Goal: Task Accomplishment & Management: Manage account settings

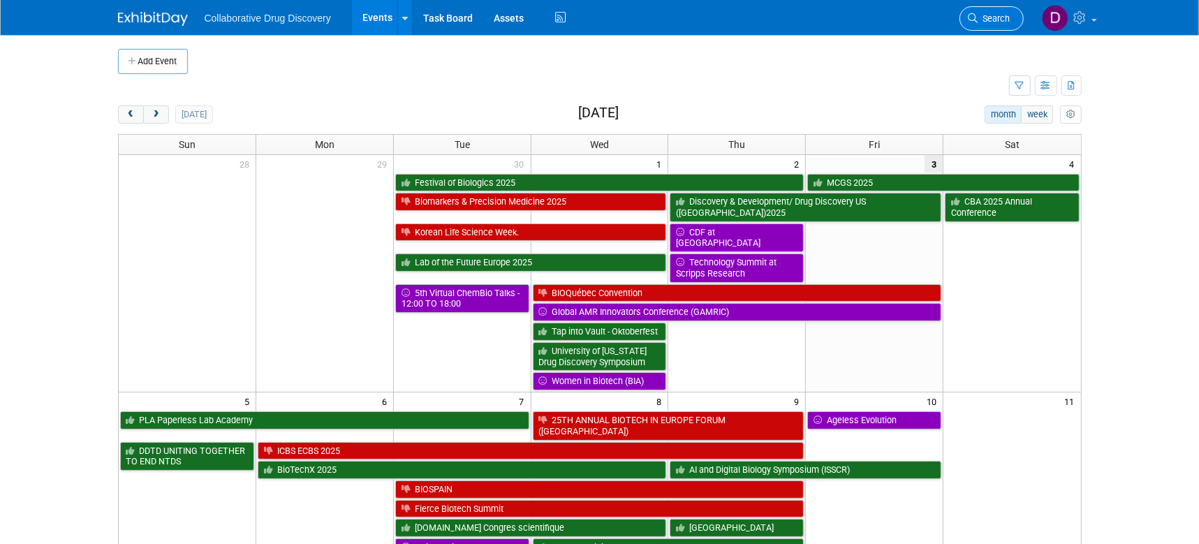
click at [995, 16] on span "Search" at bounding box center [994, 18] width 32 height 10
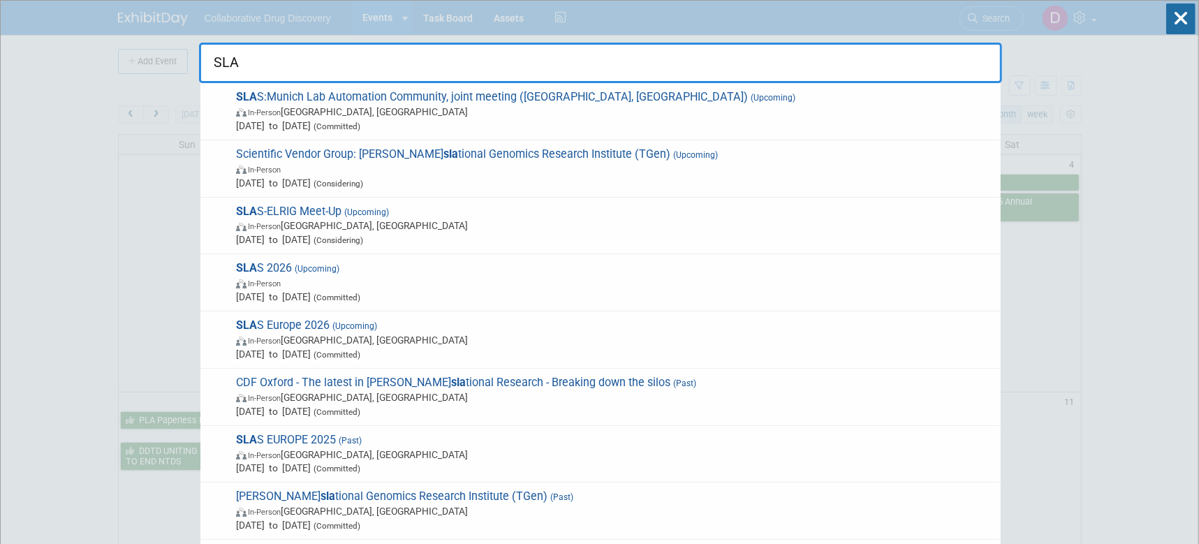
type input "SLAS"
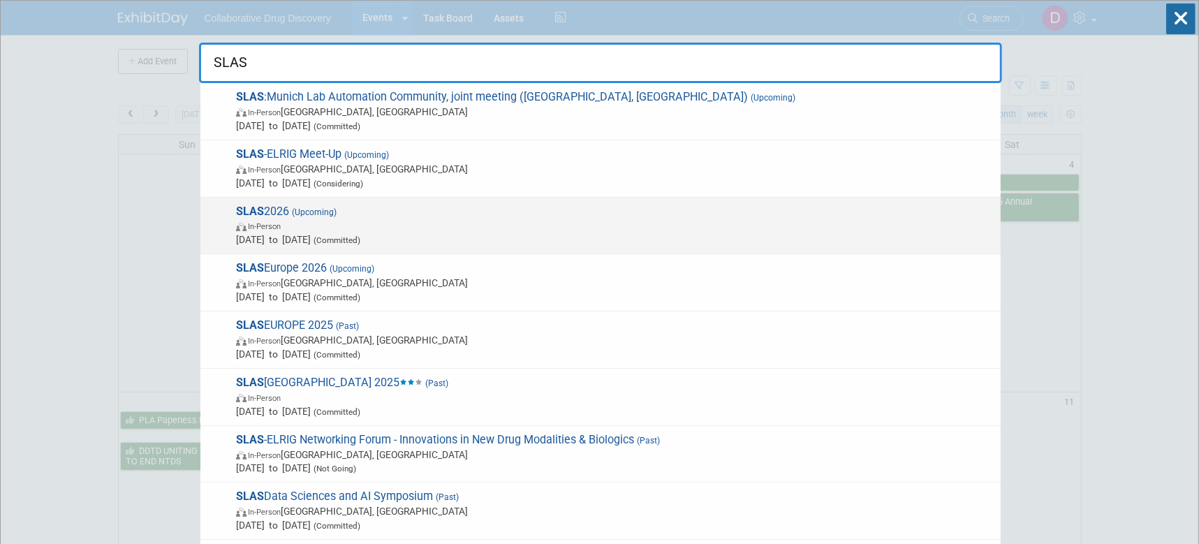
click at [346, 235] on span "Feb 7, 2026 to Feb 11, 2026 (Committed)" at bounding box center [615, 240] width 758 height 14
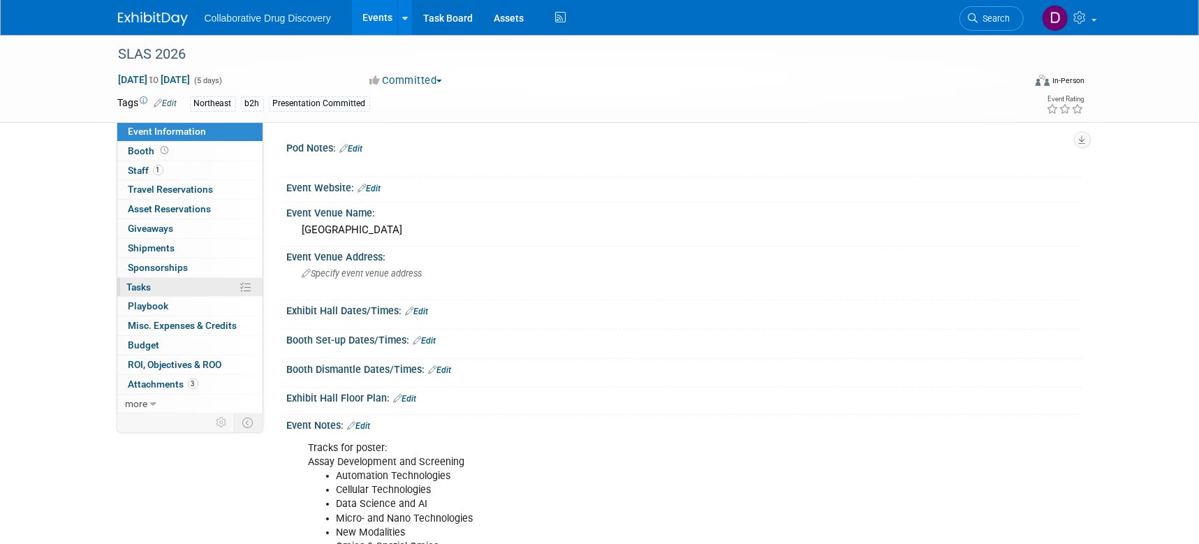
click at [182, 287] on link "0% Tasks 0%" at bounding box center [189, 287] width 145 height 19
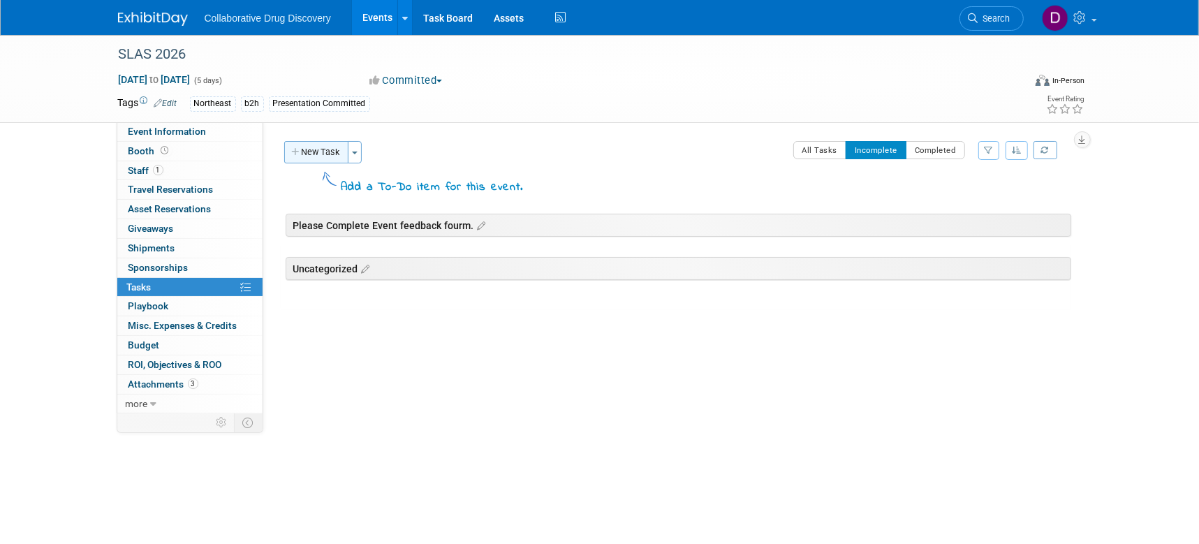
click at [331, 152] on button "New Task" at bounding box center [316, 152] width 64 height 22
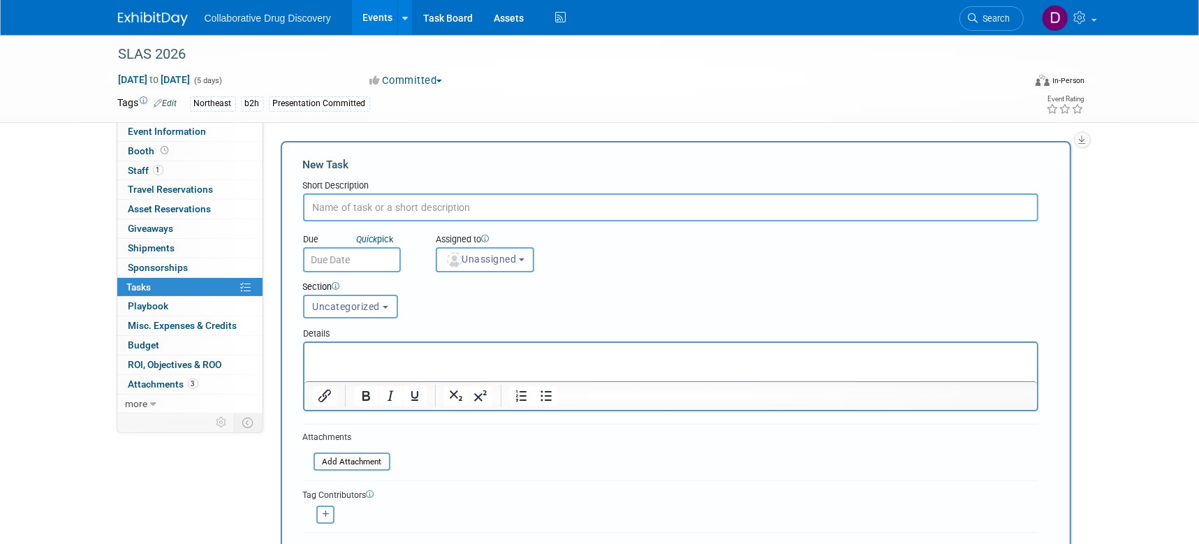
click at [1145, 179] on div "SLAS 2026 [DATE] to [DATE] (5 days) [DATE] to [DATE] Committed Committed Consid…" at bounding box center [599, 413] width 1199 height 757
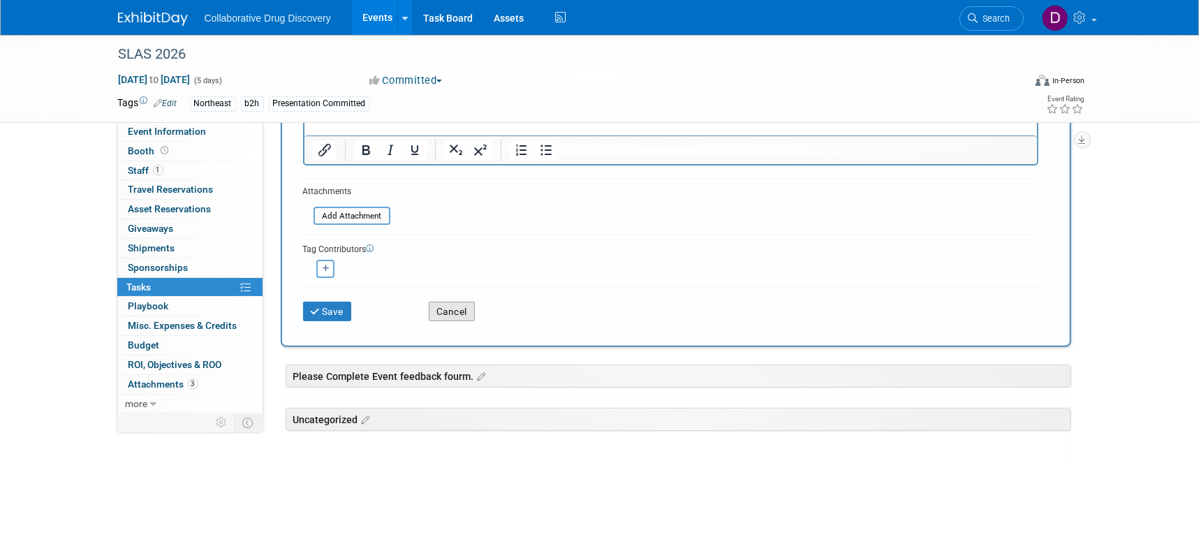
click at [467, 308] on button "Cancel" at bounding box center [452, 312] width 46 height 20
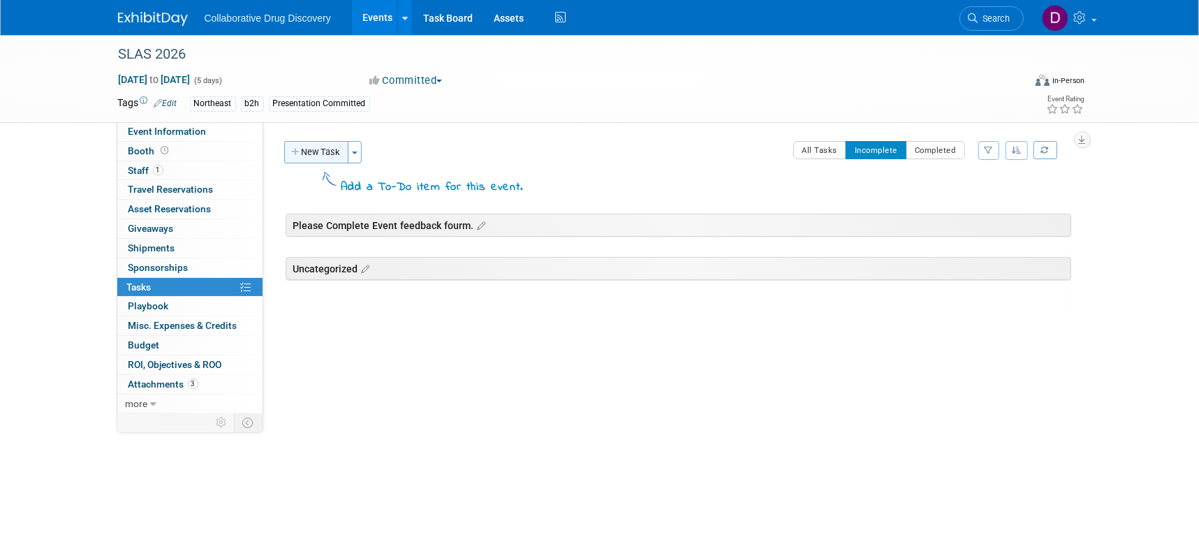
click at [328, 158] on button "New Task" at bounding box center [316, 152] width 64 height 22
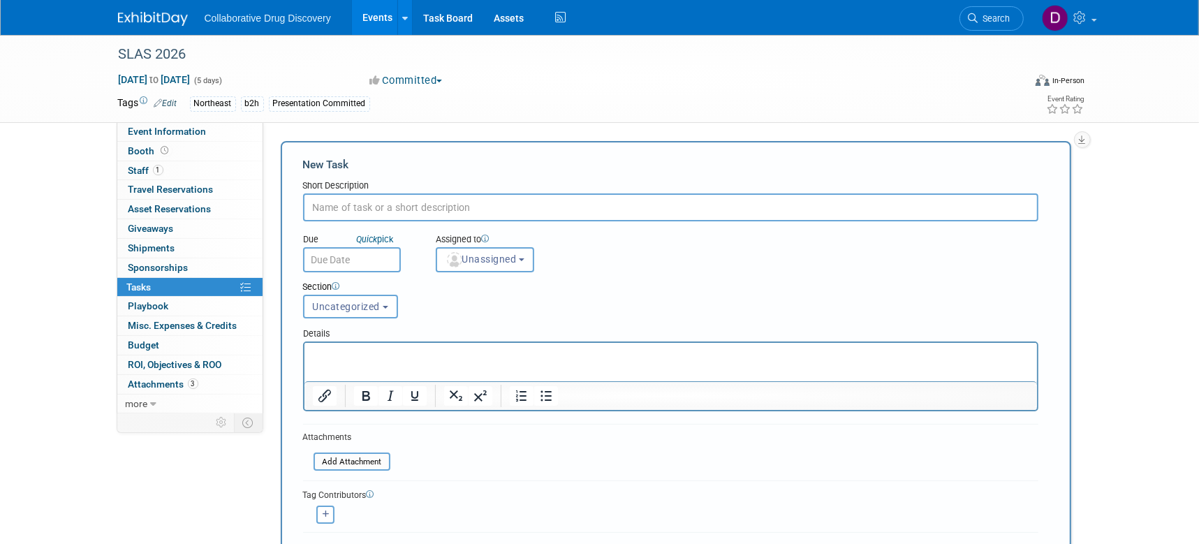
click at [367, 219] on input "text" at bounding box center [670, 207] width 735 height 28
paste input "Title:"
type input "Title: for talk;"
click at [374, 265] on input "text" at bounding box center [352, 259] width 98 height 25
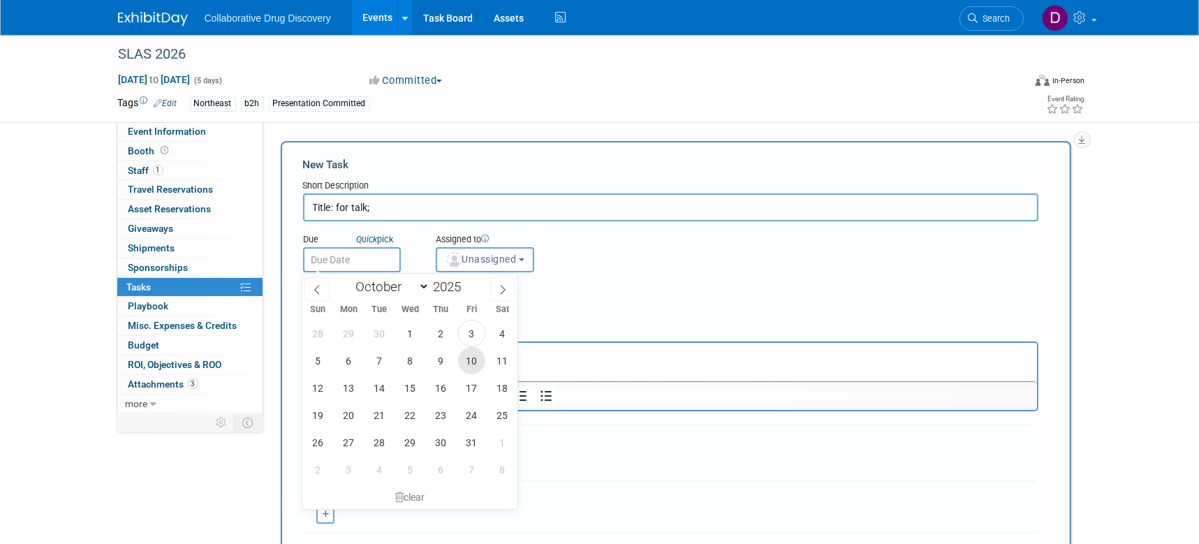
click at [472, 362] on span "10" at bounding box center [471, 360] width 27 height 27
type input "[DATE]"
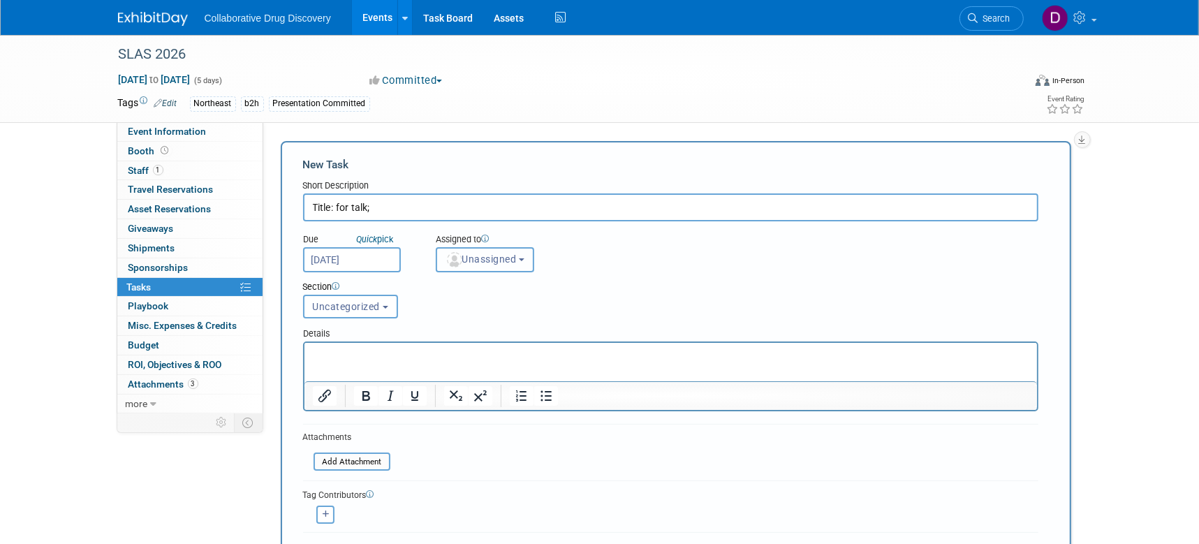
click at [486, 260] on span "Unassigned" at bounding box center [481, 259] width 71 height 11
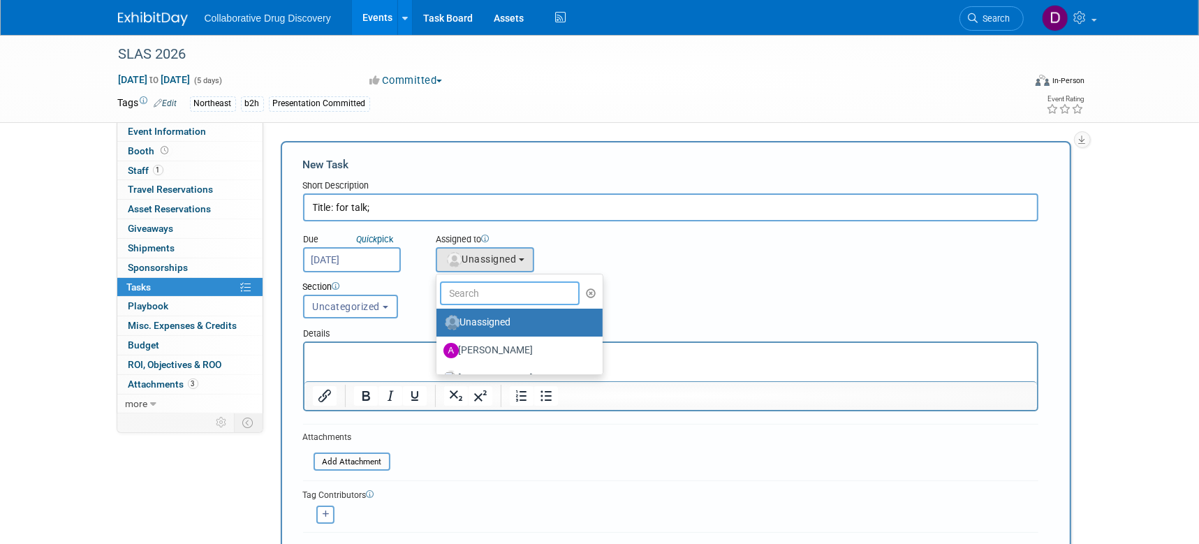
click at [498, 294] on input "text" at bounding box center [510, 293] width 140 height 24
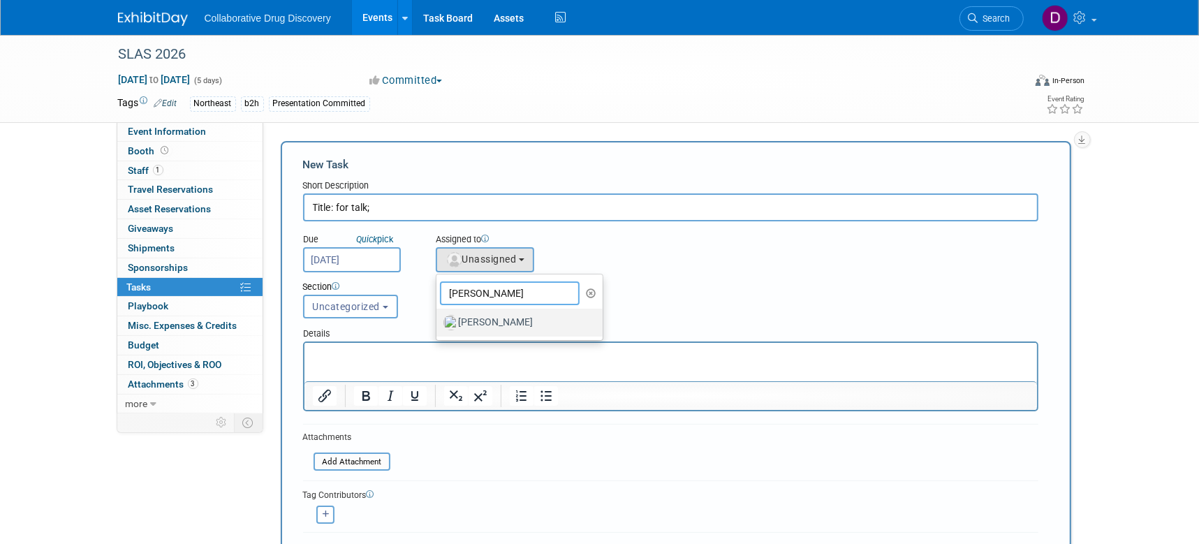
type input "[PERSON_NAME]"
click at [490, 330] on label "[PERSON_NAME]" at bounding box center [516, 322] width 146 height 22
click at [439, 325] on input "[PERSON_NAME]" at bounding box center [434, 320] width 9 height 9
select select "de387722-4f23-4ea9-91fe-d2313076a69c"
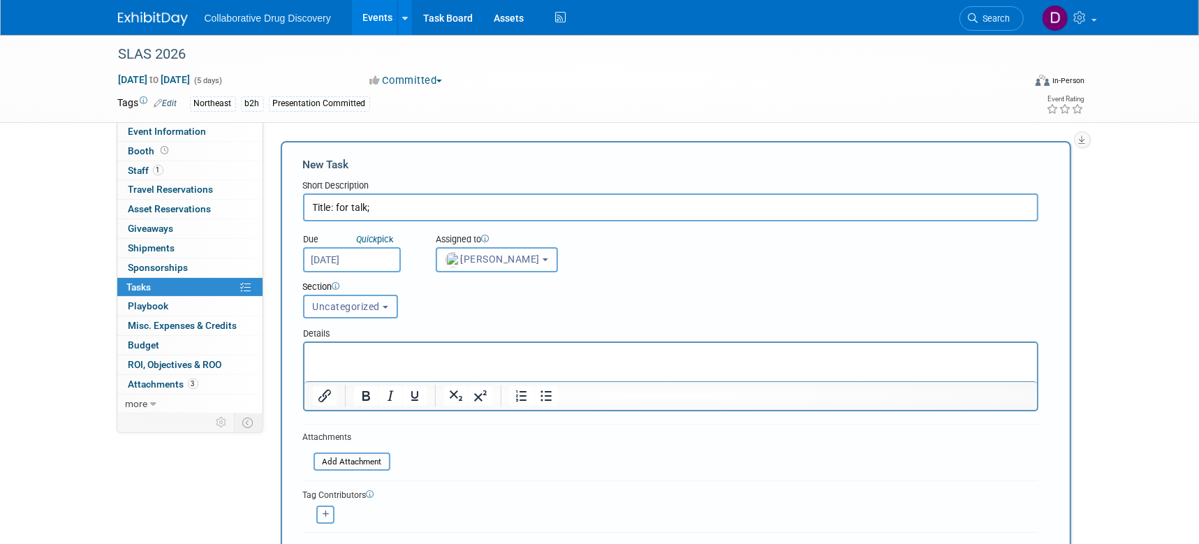
click at [383, 310] on button "Uncategorized" at bounding box center [350, 307] width 95 height 24
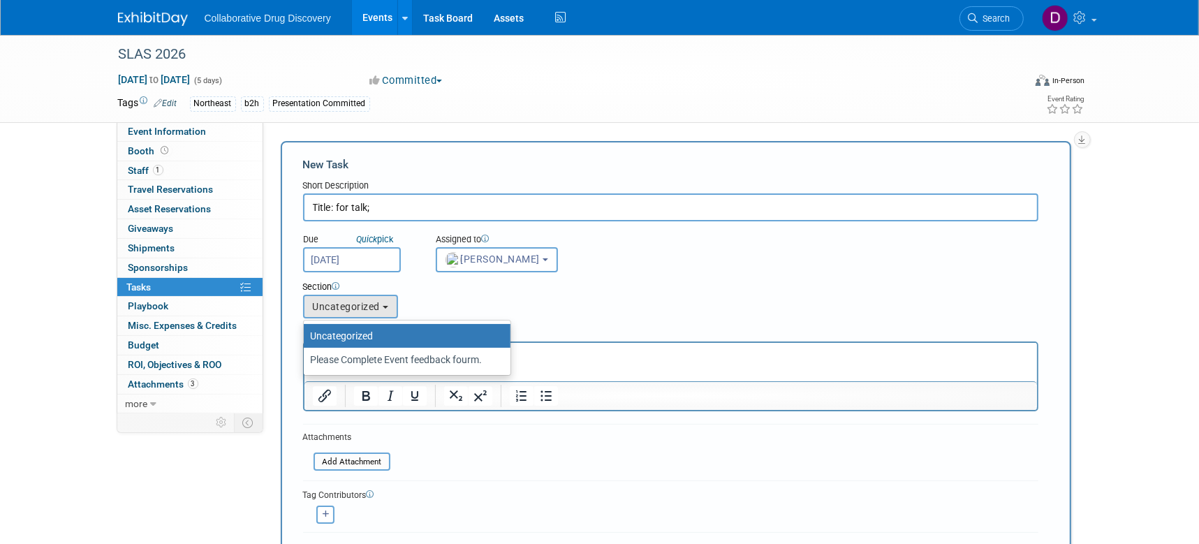
click at [446, 297] on div "Section Uncategorized Please Complete Event feedback fourm. Uncategorized Uncat…" at bounding box center [640, 296] width 694 height 49
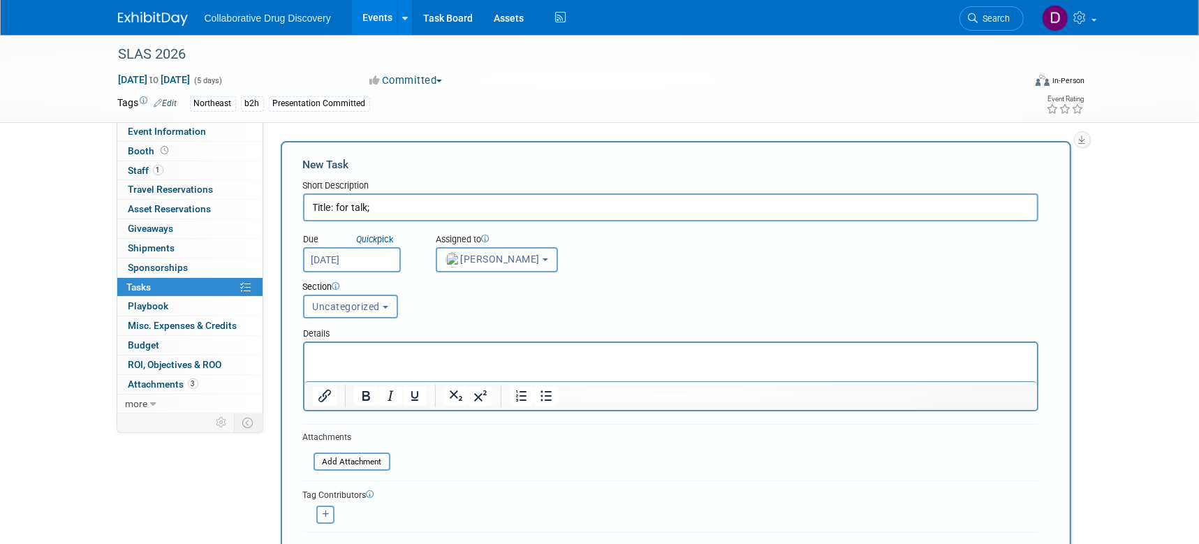
click at [381, 360] on p "Rich Text Area. Press ALT-0 for help." at bounding box center [670, 355] width 717 height 14
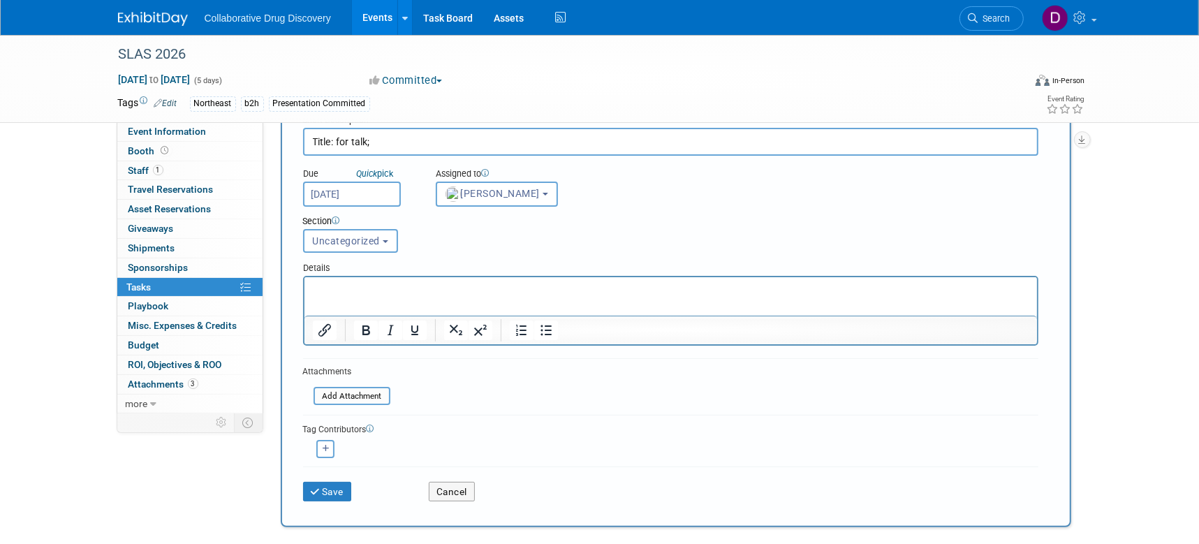
scroll to position [73, 0]
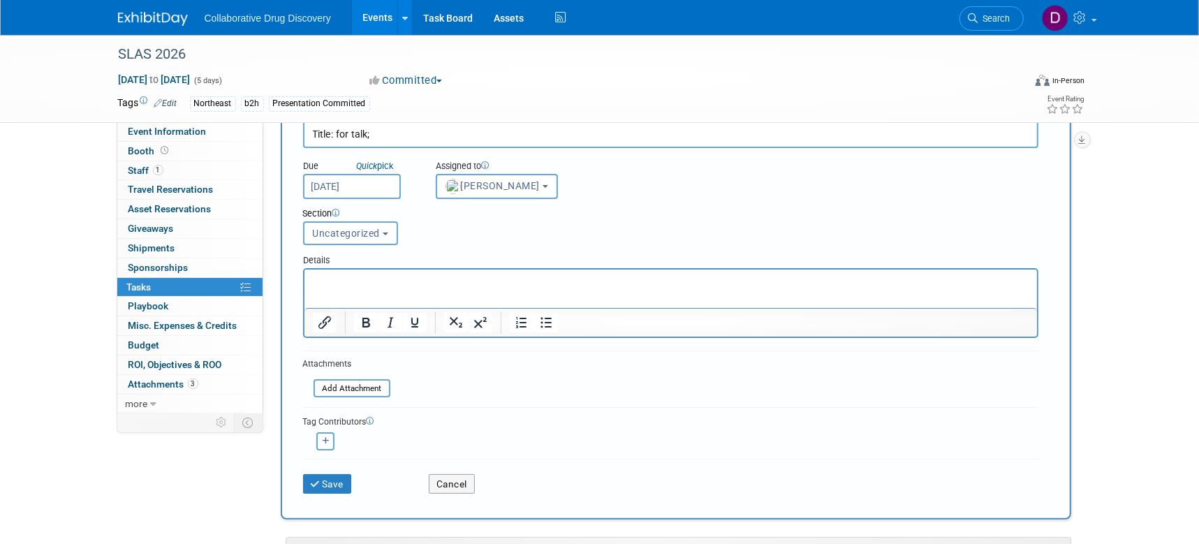
click at [325, 439] on icon "button" at bounding box center [326, 441] width 7 height 8
select select
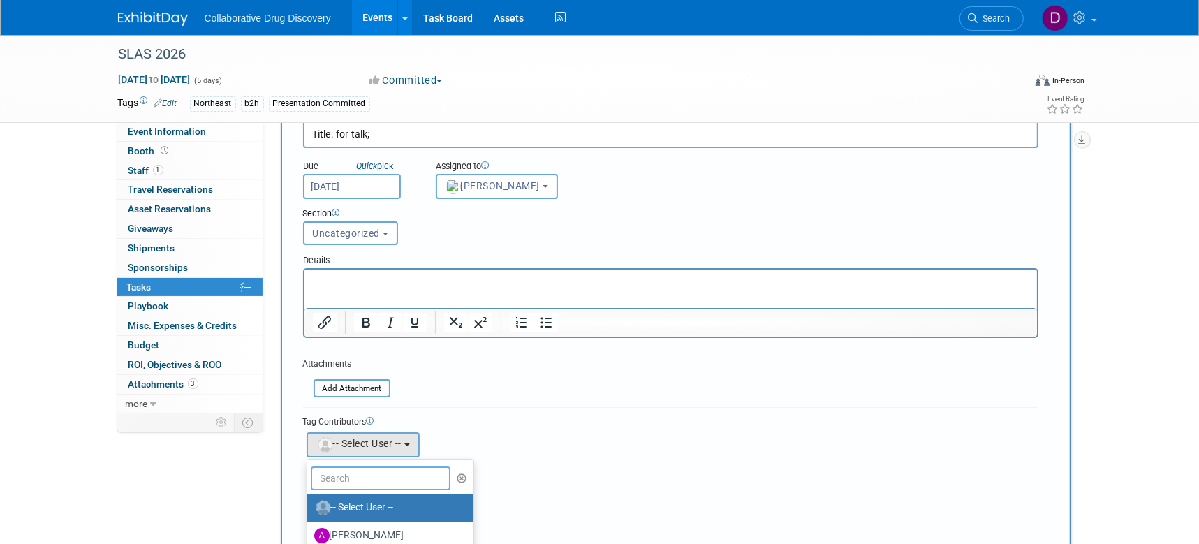
click at [406, 479] on input "text" at bounding box center [381, 479] width 140 height 24
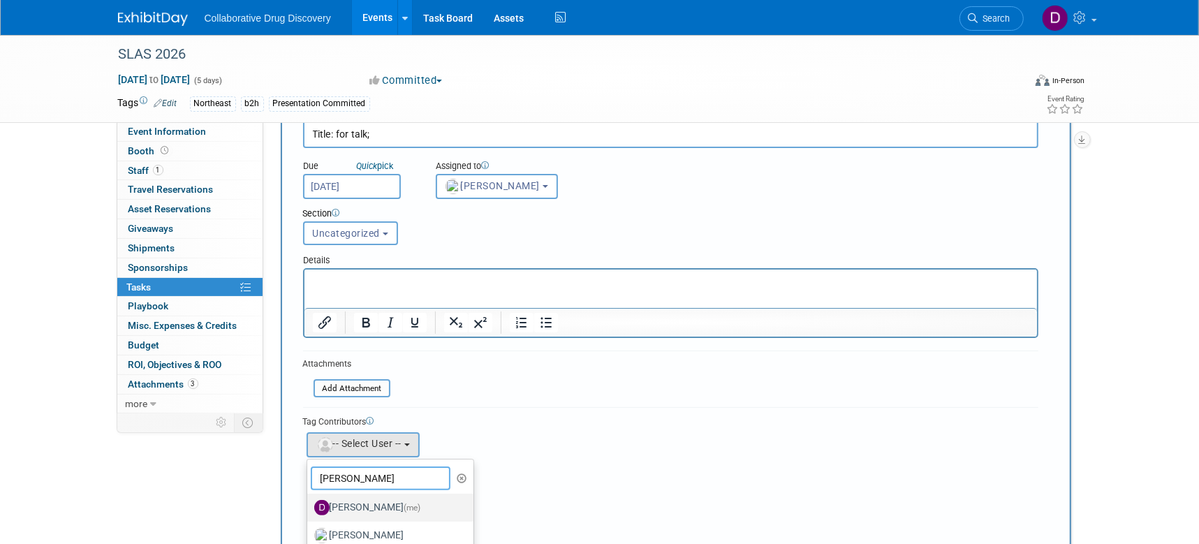
type input "[PERSON_NAME]"
click at [386, 502] on label "[PERSON_NAME] (me)" at bounding box center [387, 508] width 146 height 22
click at [309, 502] on input "[PERSON_NAME] (me)" at bounding box center [304, 505] width 9 height 9
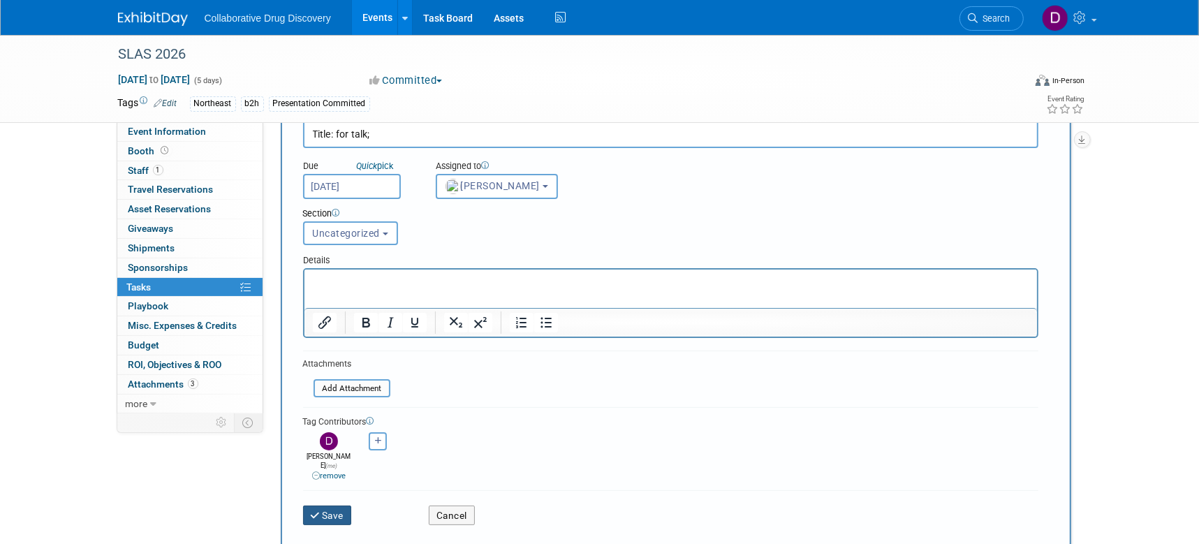
click at [342, 506] on button "Save" at bounding box center [327, 516] width 49 height 20
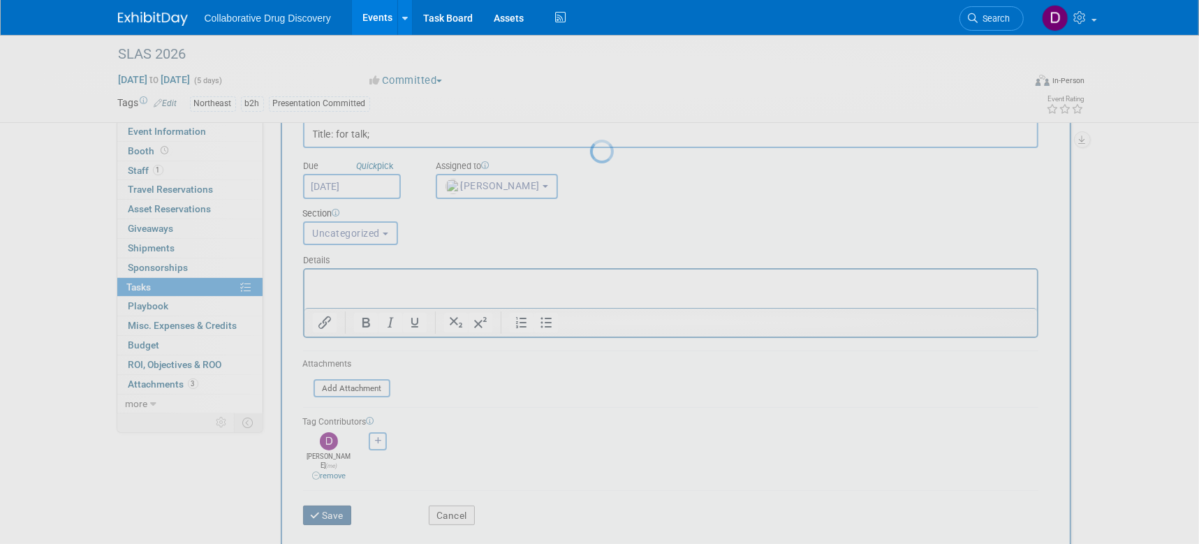
scroll to position [0, 0]
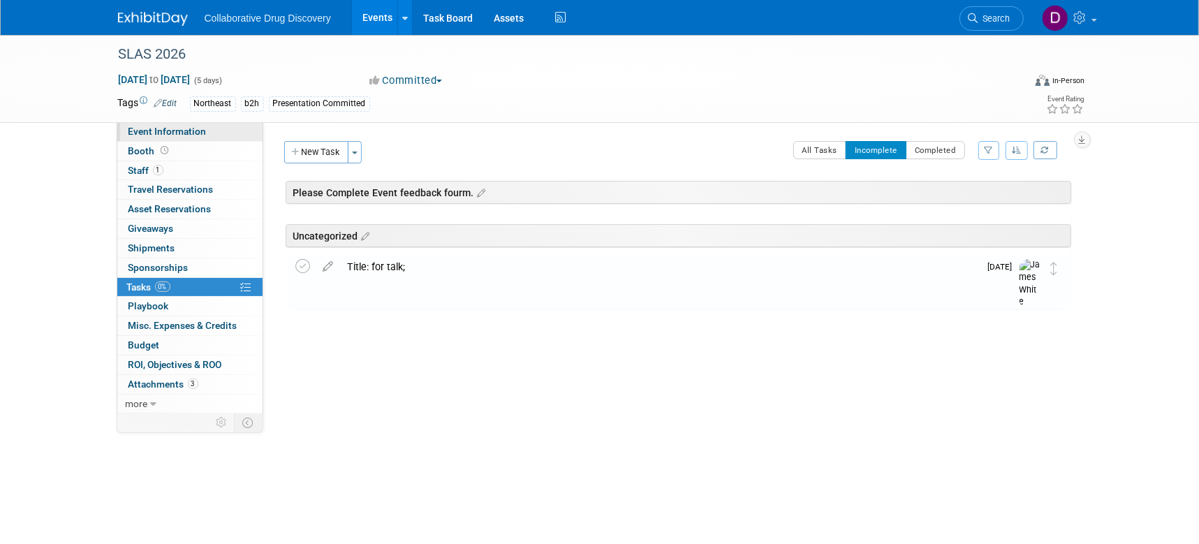
click at [168, 136] on span "Event Information" at bounding box center [168, 131] width 78 height 11
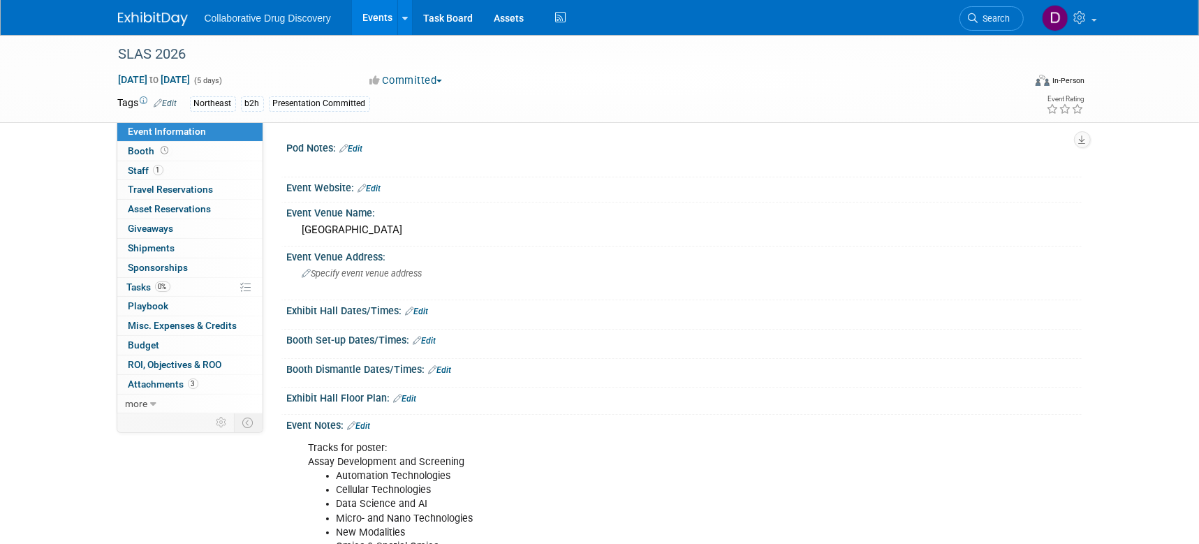
scroll to position [203, 0]
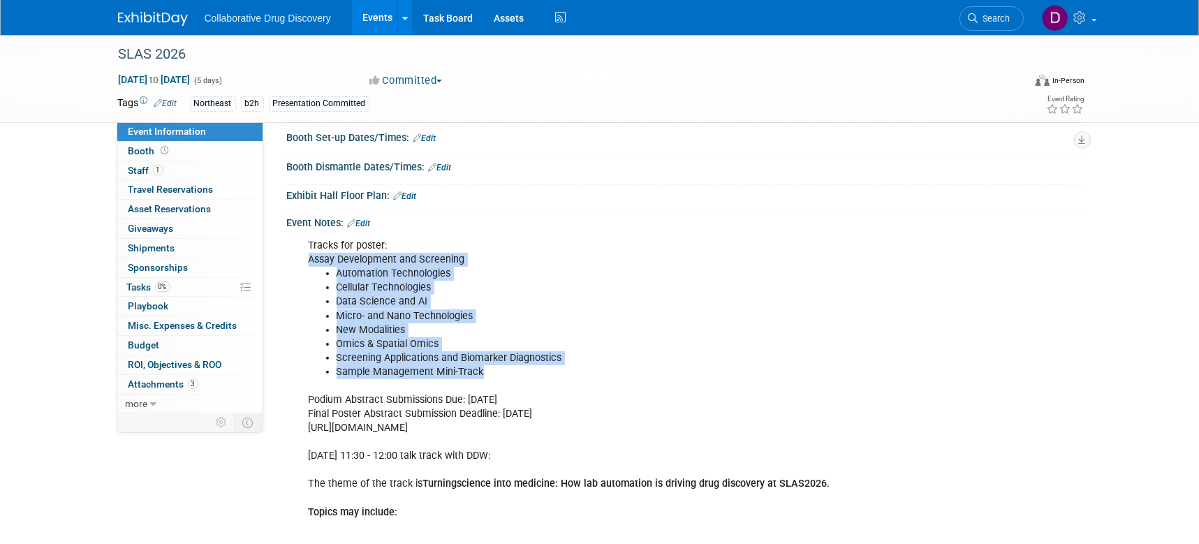
drag, startPoint x: 524, startPoint y: 375, endPoint x: 362, endPoint y: 317, distance: 172.1
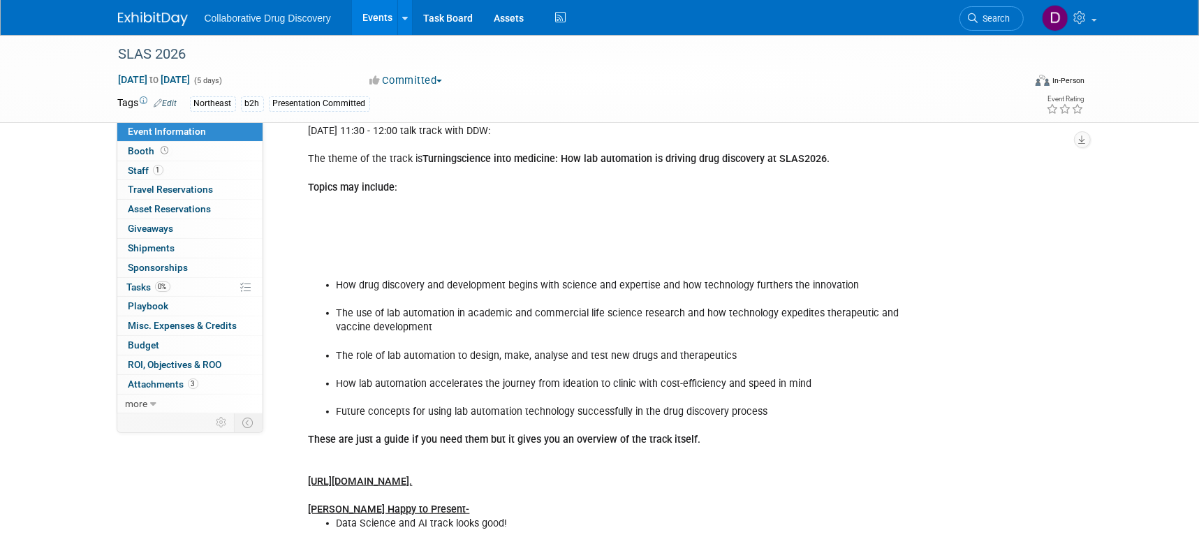
scroll to position [511, 0]
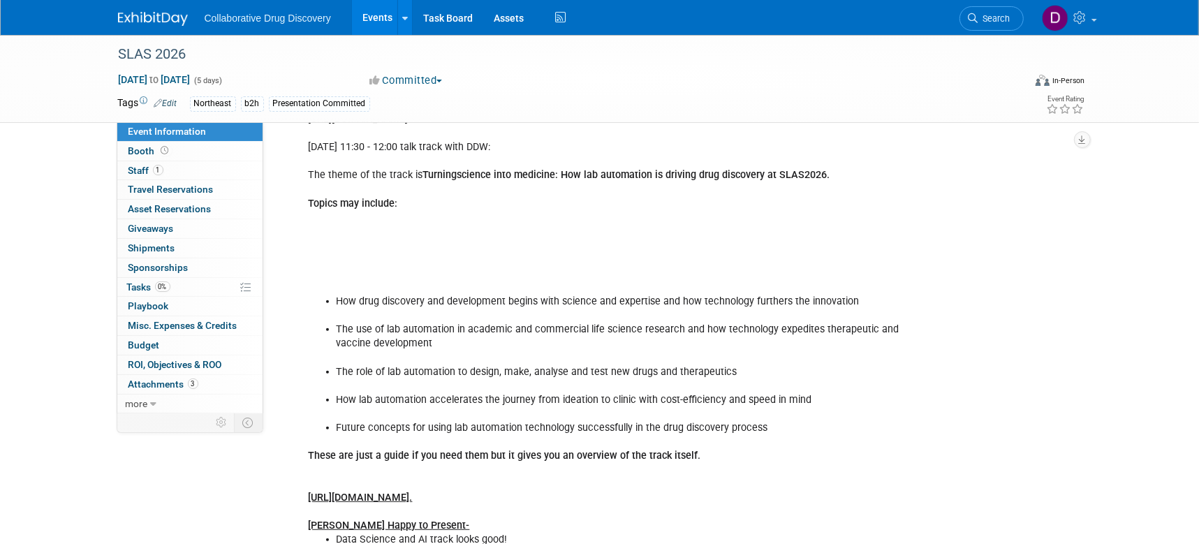
click at [367, 393] on div "Tracks for poster: Assay Development and Screening Automation Technologies Cell…" at bounding box center [613, 280] width 629 height 715
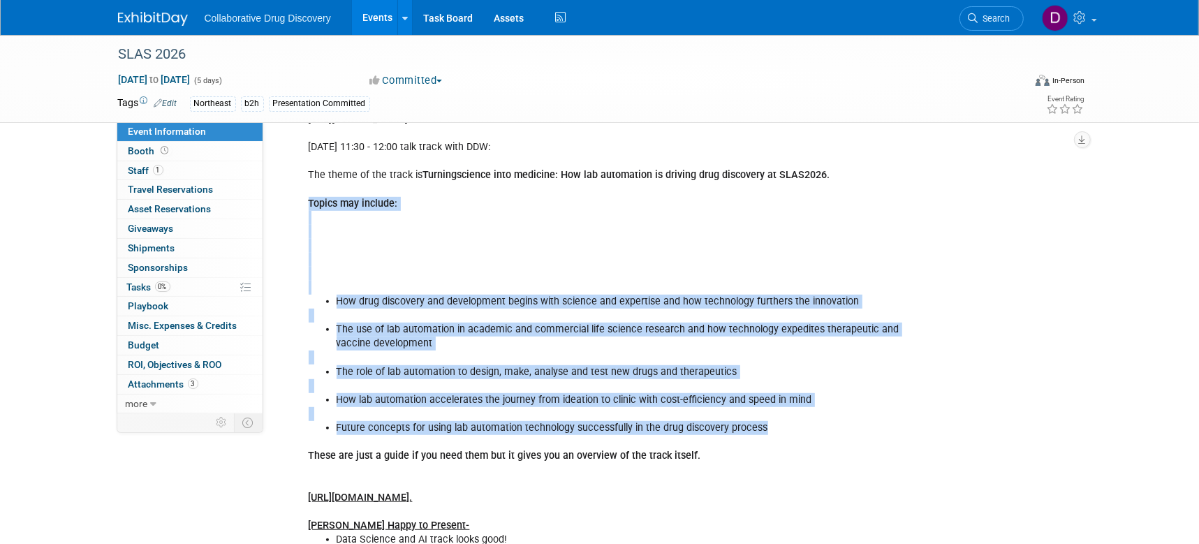
drag, startPoint x: 300, startPoint y: 204, endPoint x: 764, endPoint y: 427, distance: 514.8
click at [764, 427] on div "Tracks for poster: Assay Development and Screening Automation Technologies Cell…" at bounding box center [613, 280] width 629 height 715
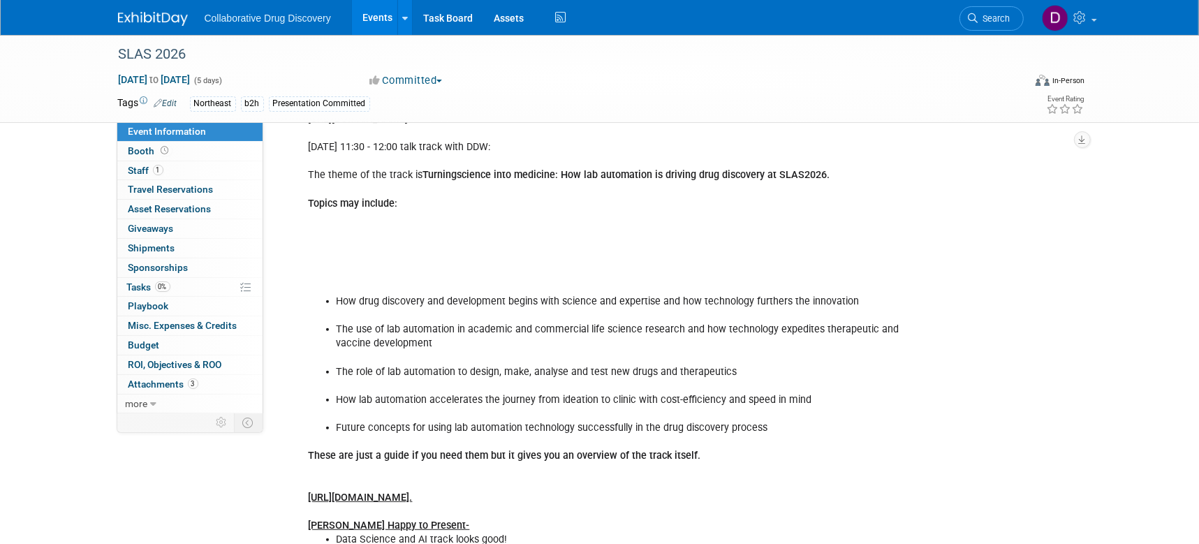
click at [744, 452] on div "Tracks for poster: Assay Development and Screening Automation Technologies Cell…" at bounding box center [613, 280] width 629 height 715
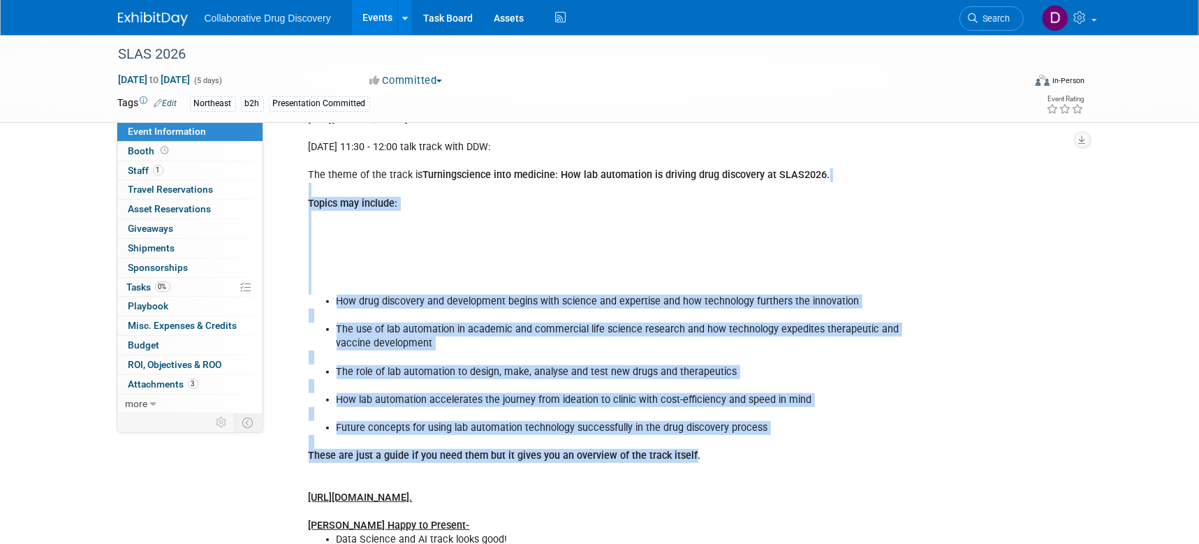
drag, startPoint x: 687, startPoint y: 453, endPoint x: 309, endPoint y: 192, distance: 459.3
click at [309, 192] on div "Tracks for poster: Assay Development and Screening Automation Technologies Cell…" at bounding box center [613, 280] width 629 height 715
copy div "Topics may include: How drug discovery and development begins with science and …"
click at [154, 291] on span "Tasks 0%" at bounding box center [148, 286] width 43 height 11
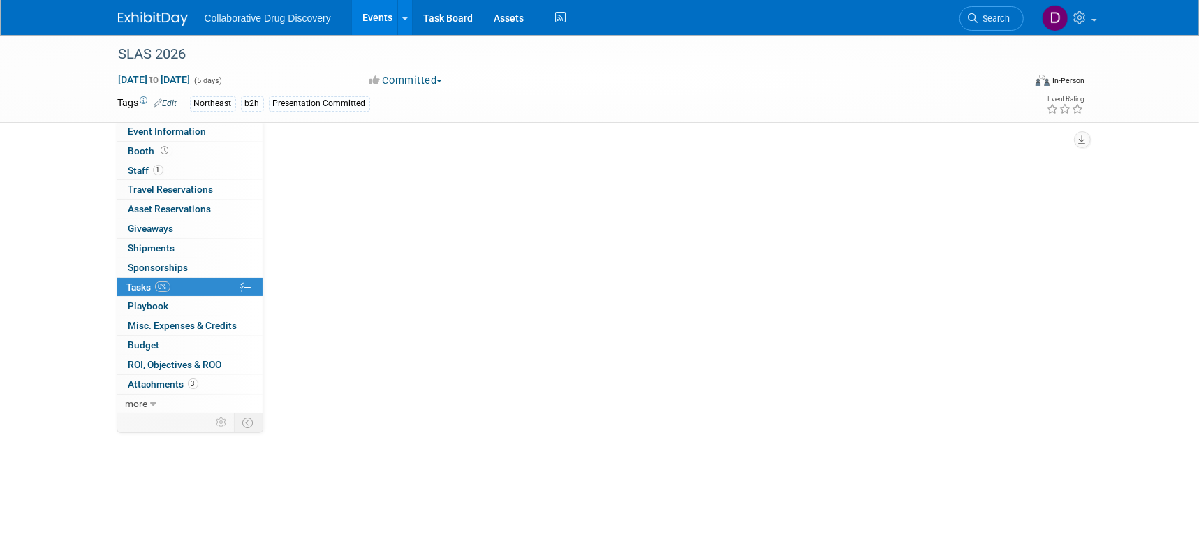
scroll to position [0, 0]
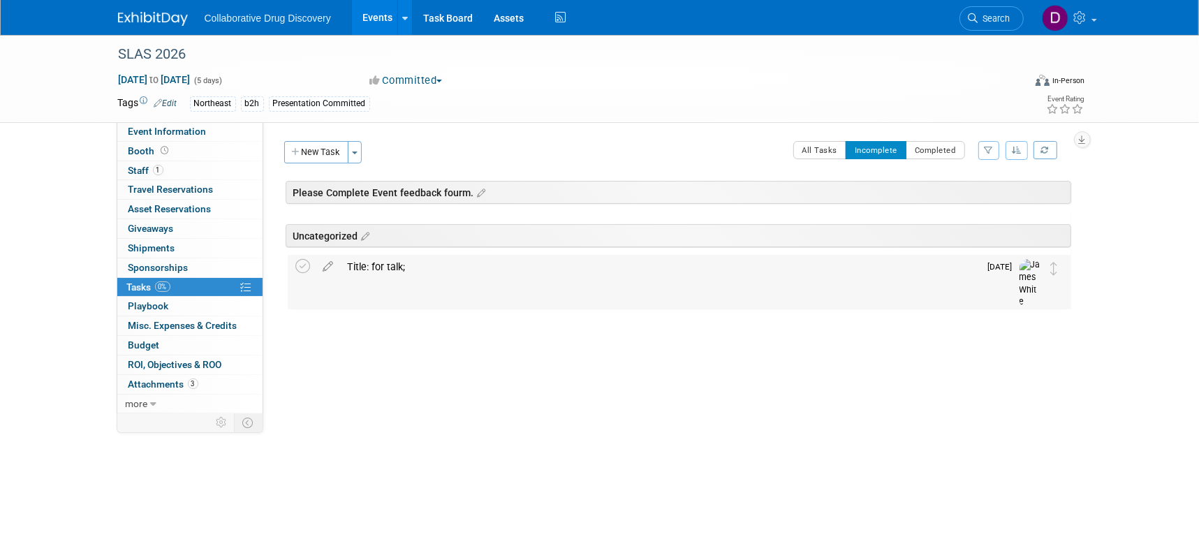
click at [395, 263] on div "Title: for talk;" at bounding box center [660, 267] width 639 height 24
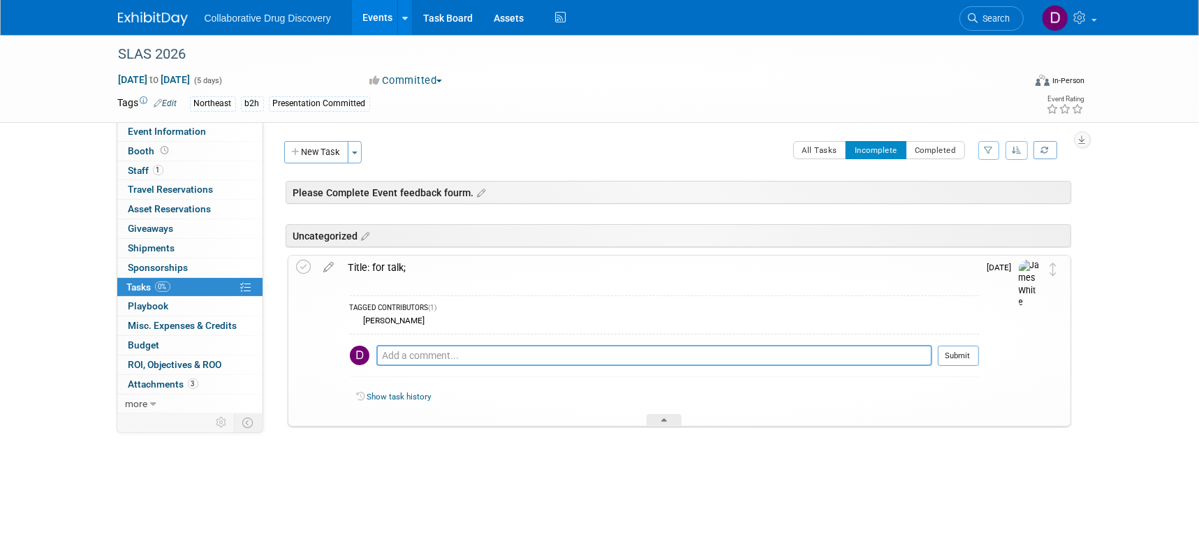
click at [440, 355] on textarea at bounding box center [654, 355] width 556 height 21
paste textarea "Topics may include: How drug discovery and development begins with science and …"
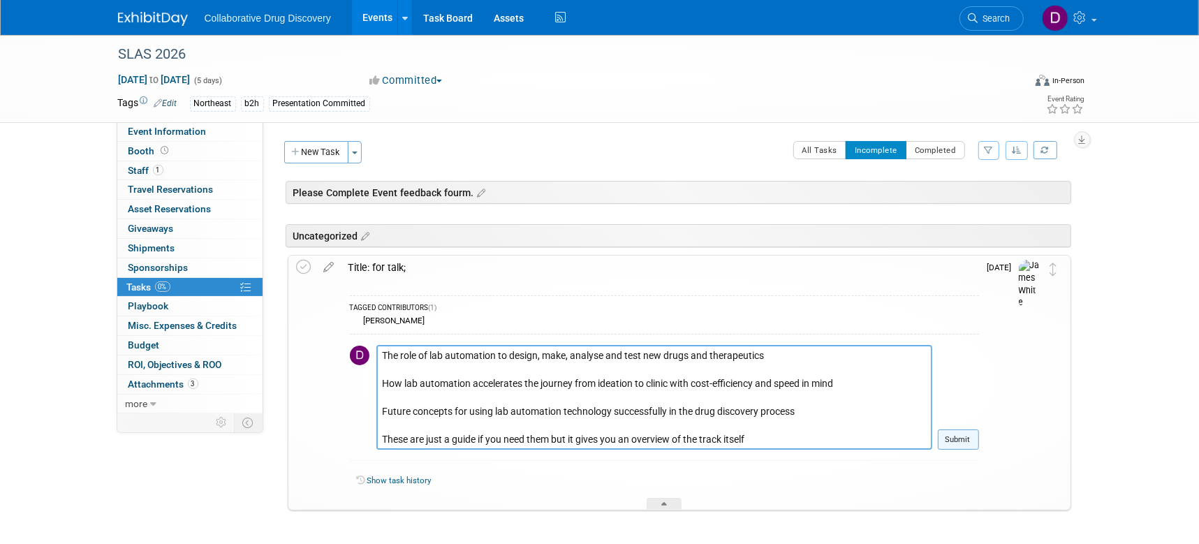
type textarea "Topics may include: How drug discovery and development begins with science and …"
click at [961, 434] on button "Submit" at bounding box center [958, 440] width 41 height 21
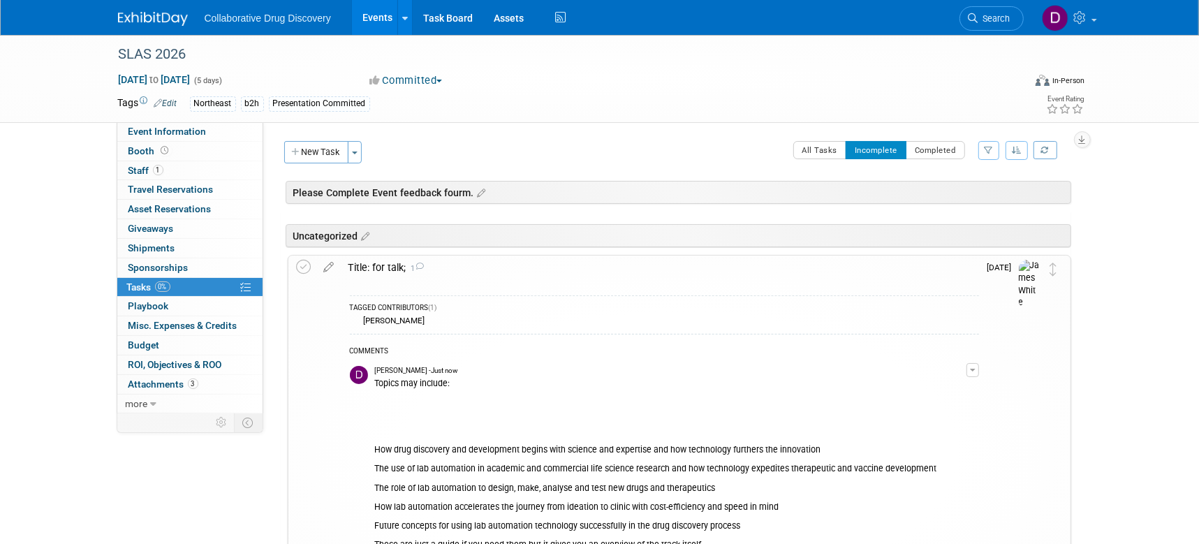
scroll to position [137, 0]
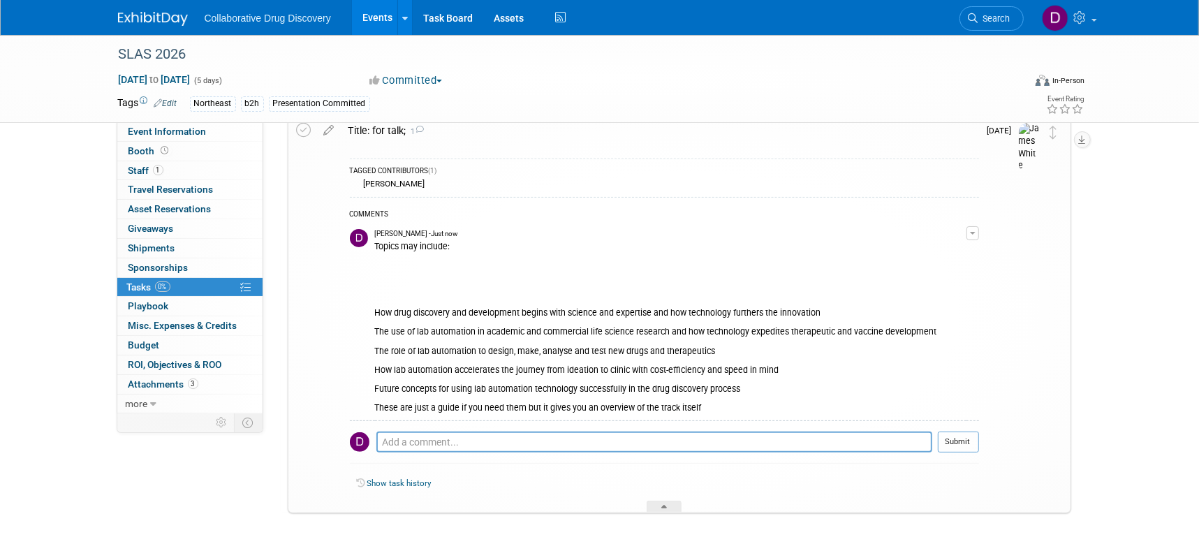
click at [580, 311] on div "Topics may include: How drug discovery and development begins with science and …" at bounding box center [671, 326] width 592 height 175
click at [172, 142] on link "Booth" at bounding box center [189, 151] width 145 height 19
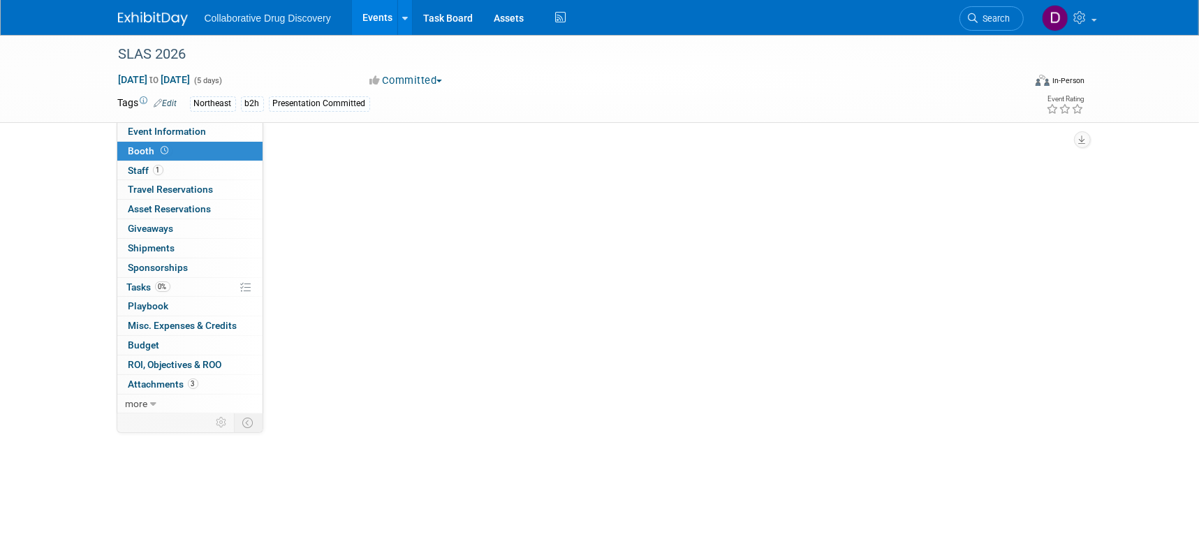
scroll to position [0, 0]
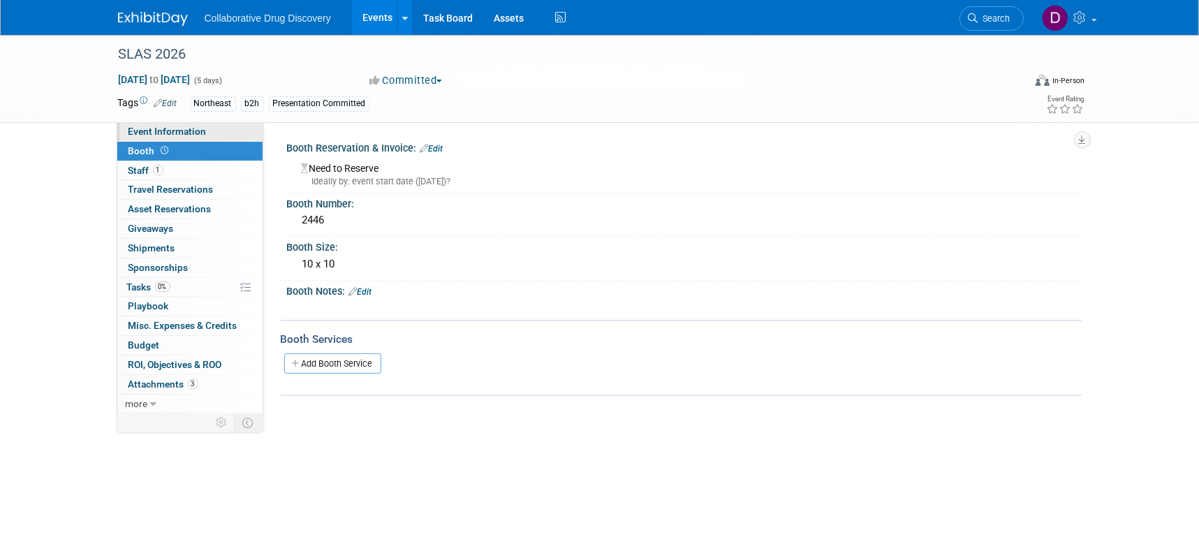
click at [171, 138] on link "Event Information" at bounding box center [189, 131] width 145 height 19
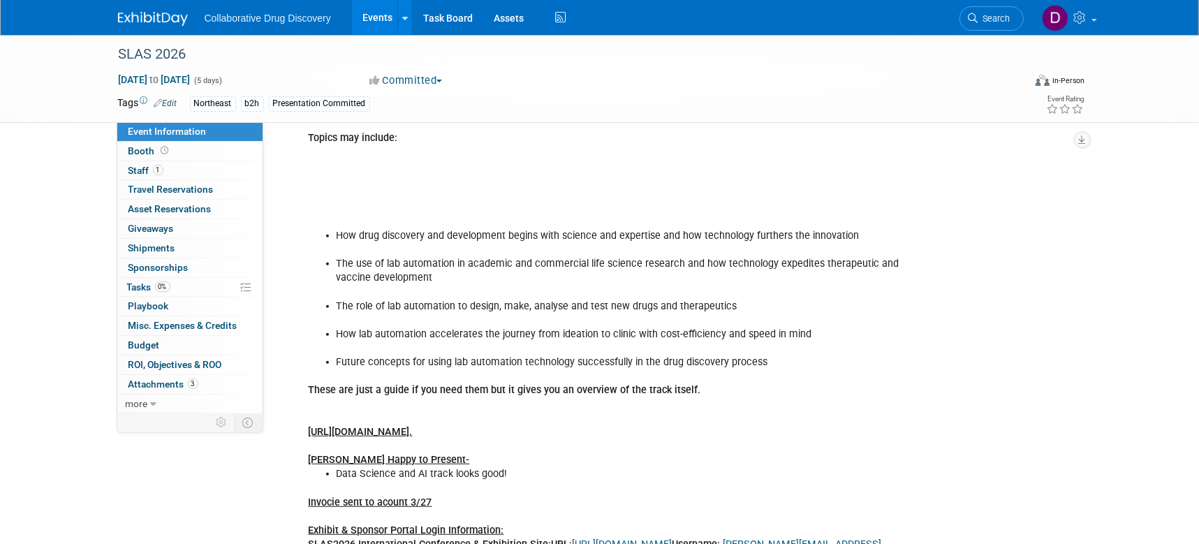
scroll to position [663, 0]
